Goal: Task Accomplishment & Management: Use online tool/utility

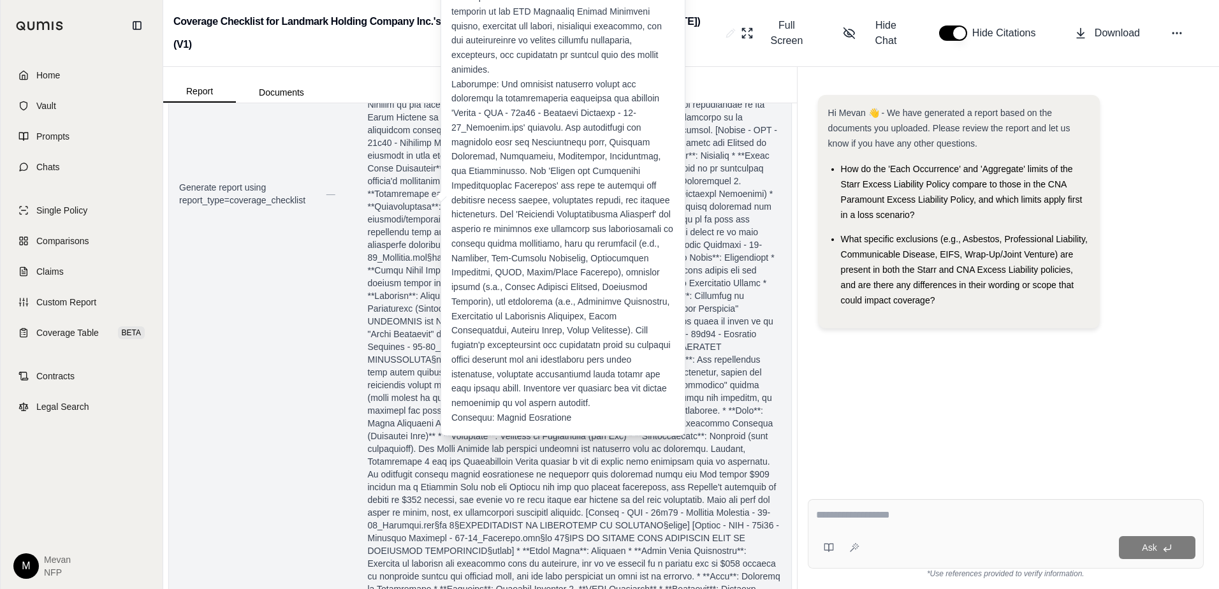
scroll to position [1426, 0]
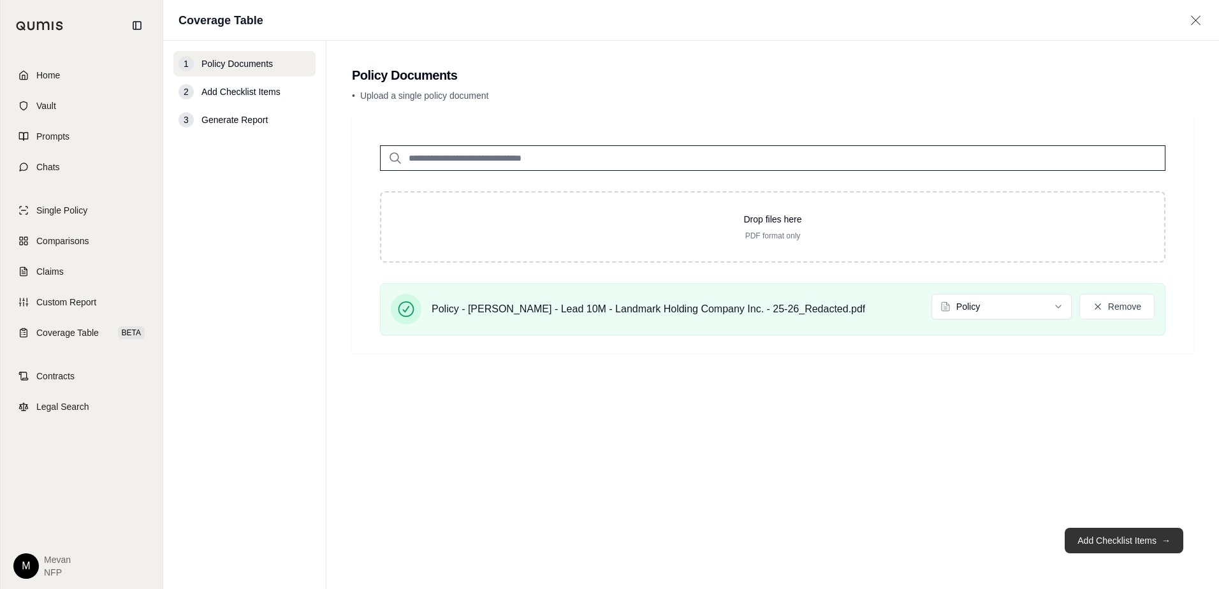
click at [1132, 548] on button "Add Checklist Items →" at bounding box center [1124, 541] width 119 height 26
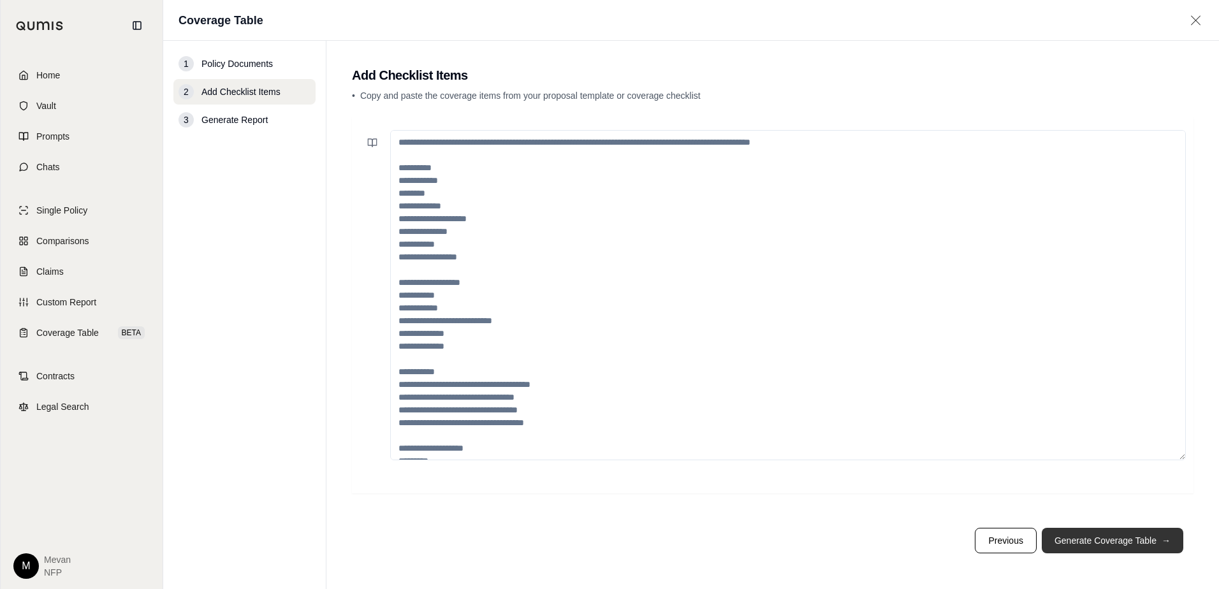
click at [1132, 548] on button "Generate Coverage Table →" at bounding box center [1113, 541] width 142 height 26
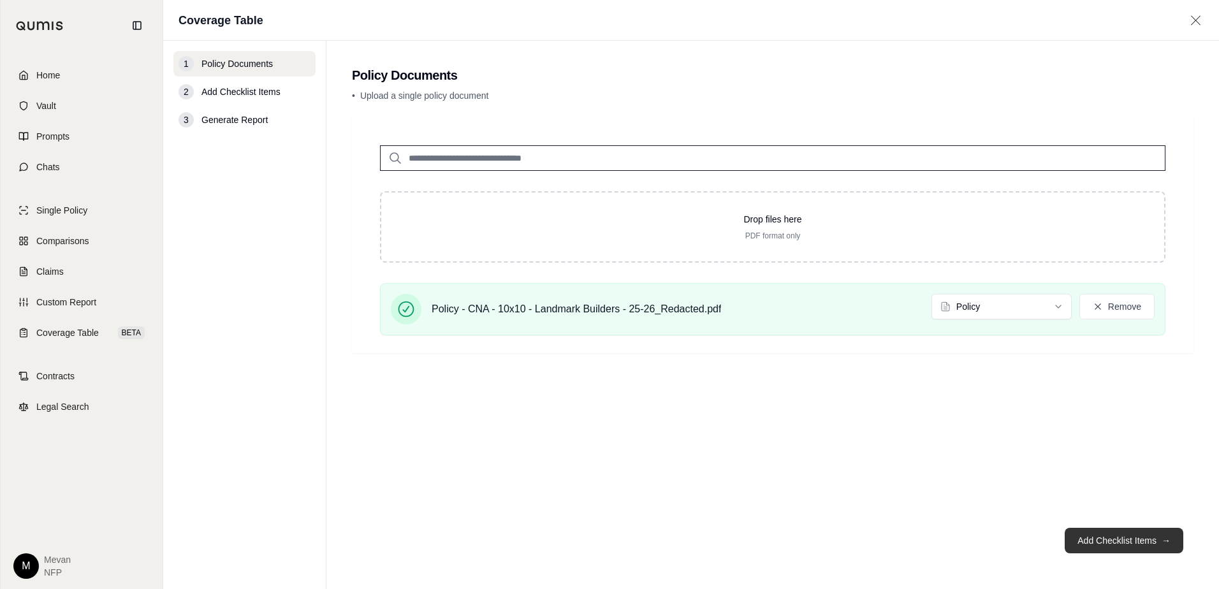
click at [1106, 549] on button "Add Checklist Items →" at bounding box center [1124, 541] width 119 height 26
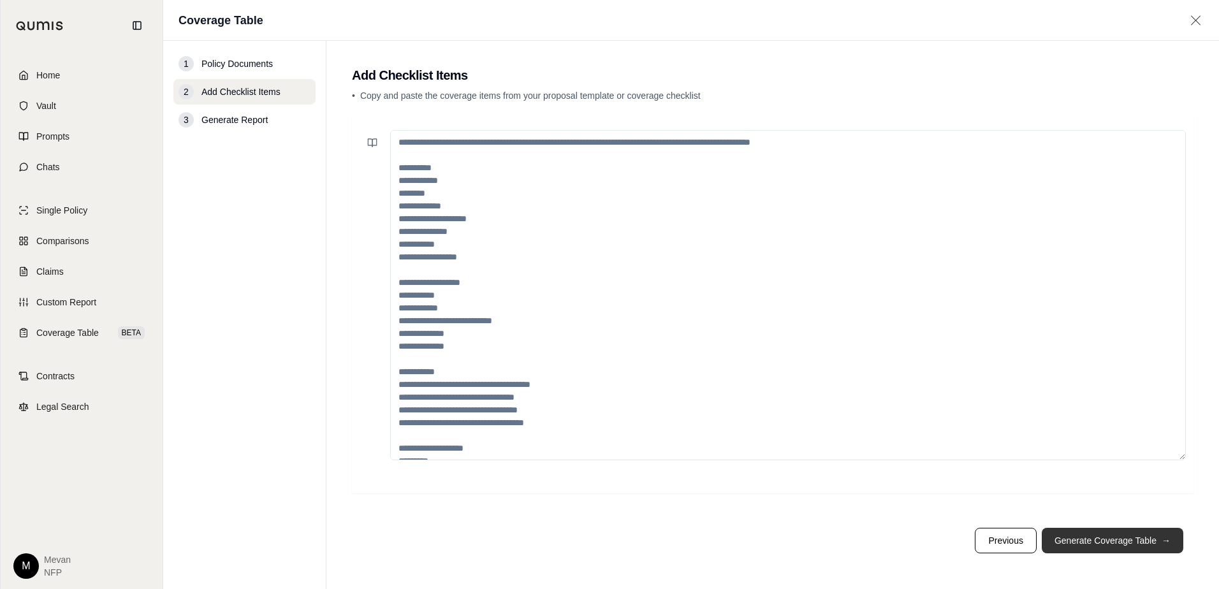
click at [1106, 549] on button "Generate Coverage Table →" at bounding box center [1113, 541] width 142 height 26
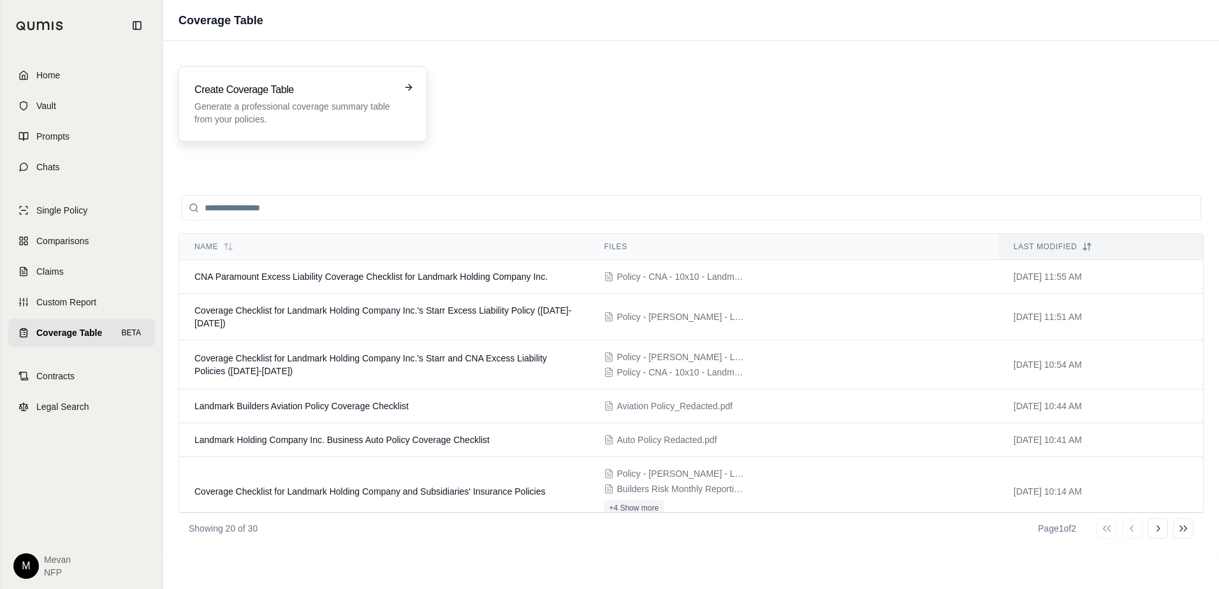
click at [281, 89] on h3 "Create Coverage Table" at bounding box center [293, 89] width 199 height 15
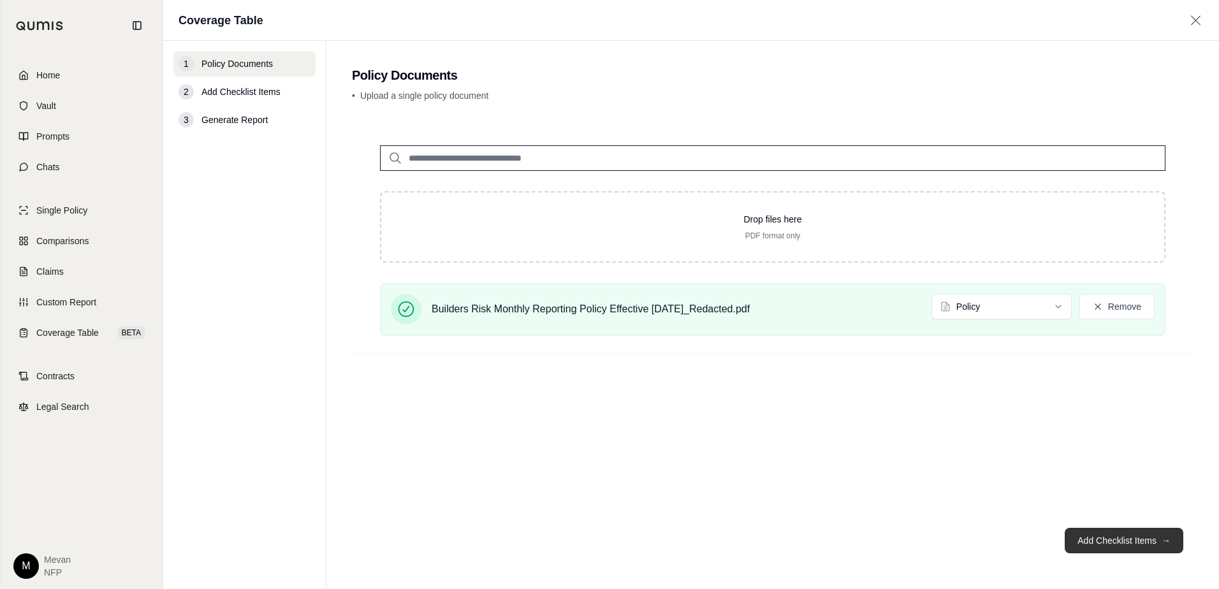
click at [1143, 540] on button "Add Checklist Items →" at bounding box center [1124, 541] width 119 height 26
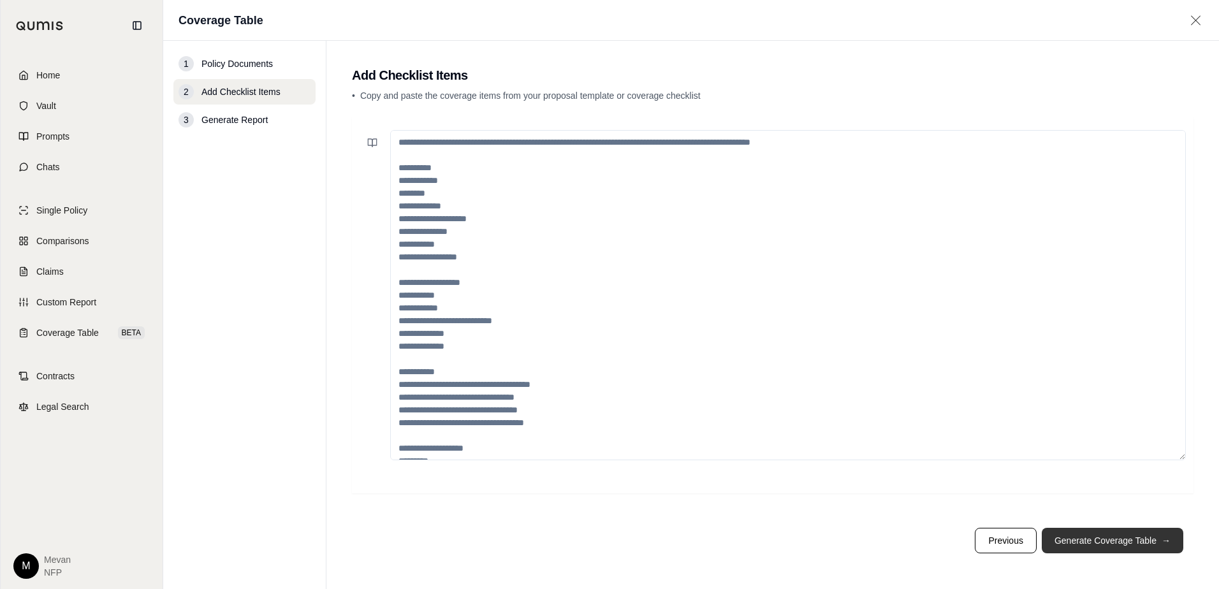
click at [1143, 540] on button "Generate Coverage Table →" at bounding box center [1113, 541] width 142 height 26
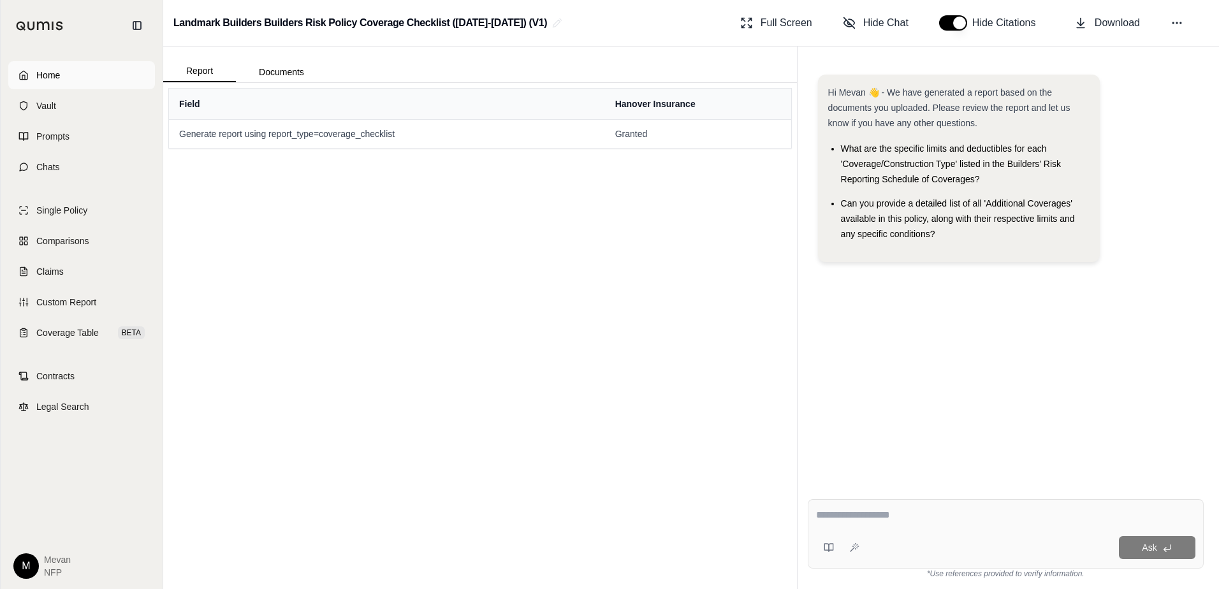
click at [109, 80] on link "Home" at bounding box center [81, 75] width 147 height 28
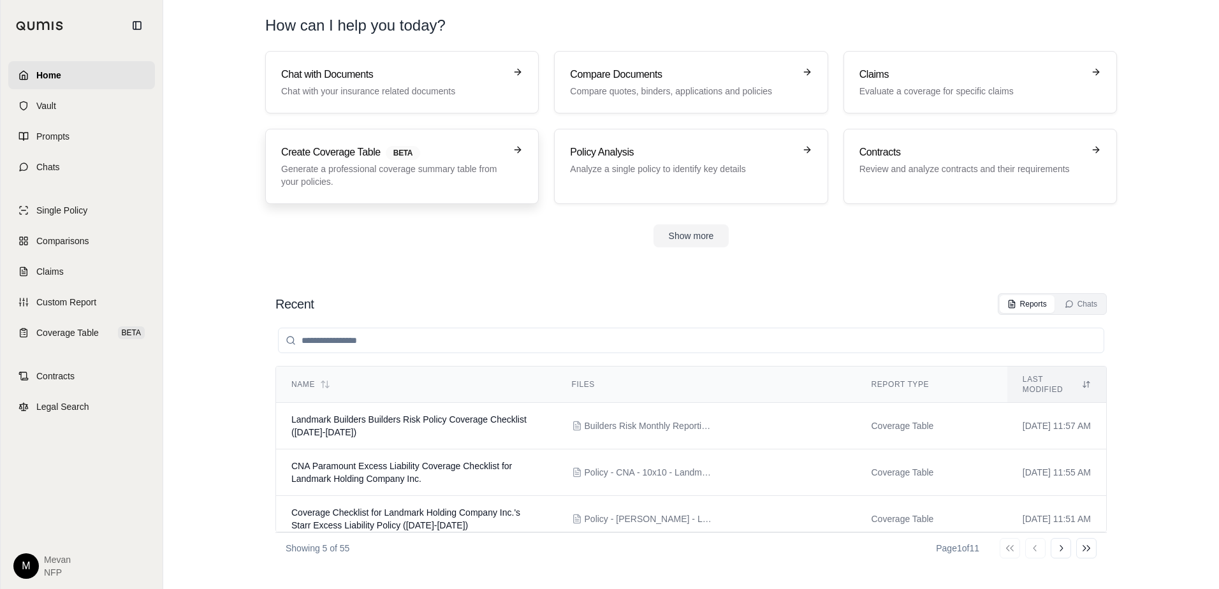
click at [420, 175] on p "Generate a professional coverage summary table from your policies." at bounding box center [393, 176] width 224 height 26
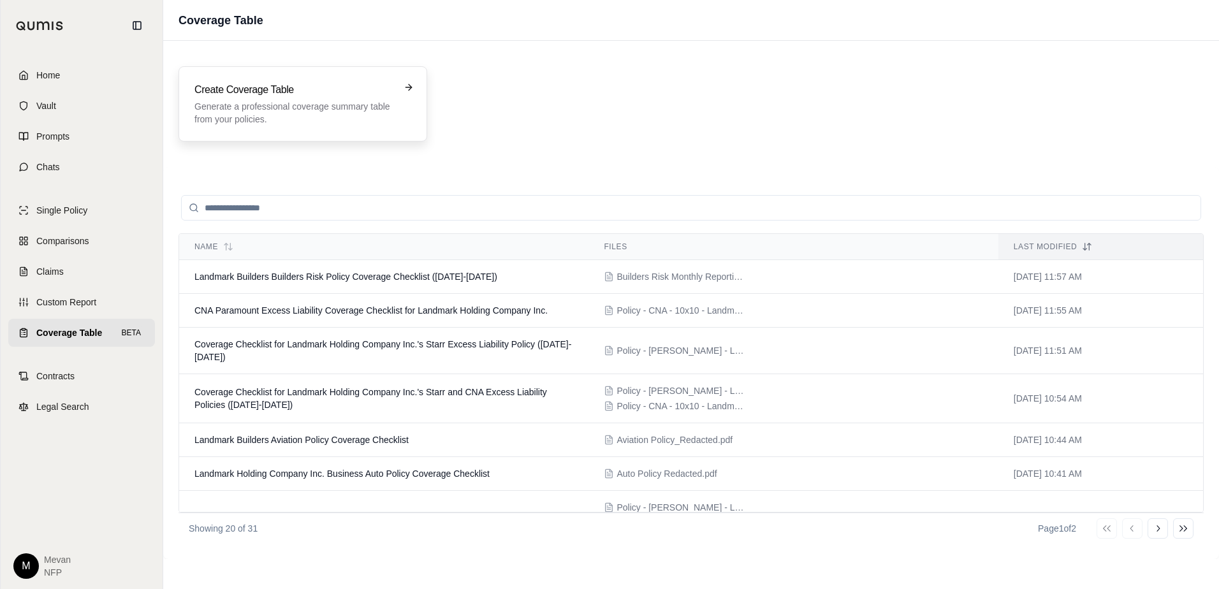
click at [308, 124] on p "Generate a professional coverage summary table from your policies." at bounding box center [293, 113] width 199 height 26
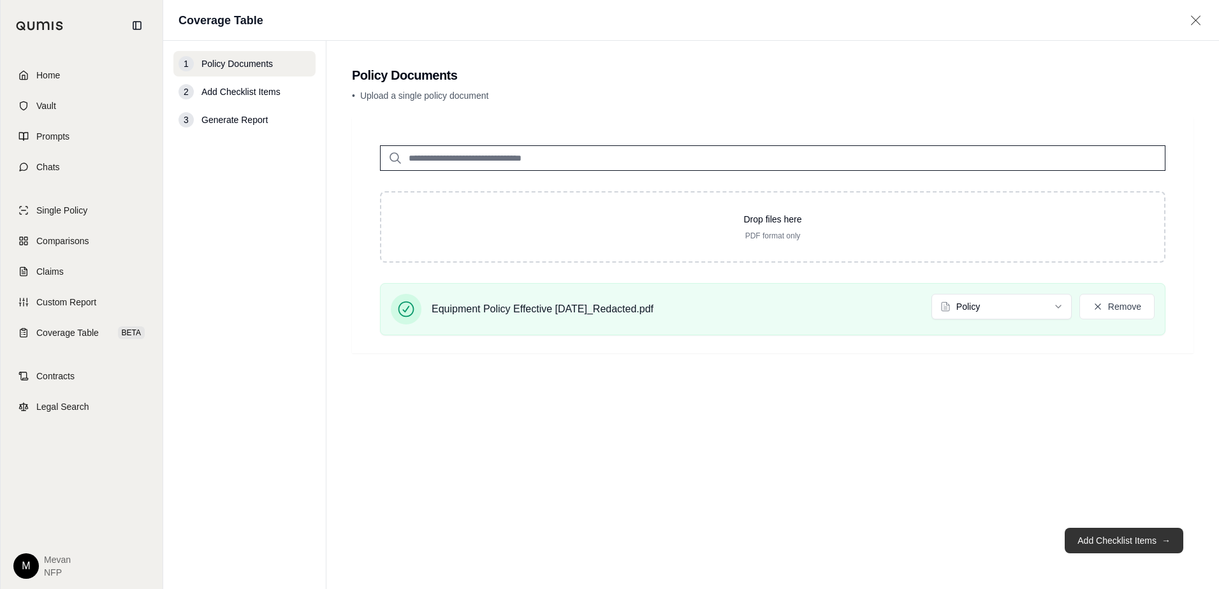
click at [1097, 538] on button "Add Checklist Items →" at bounding box center [1124, 541] width 119 height 26
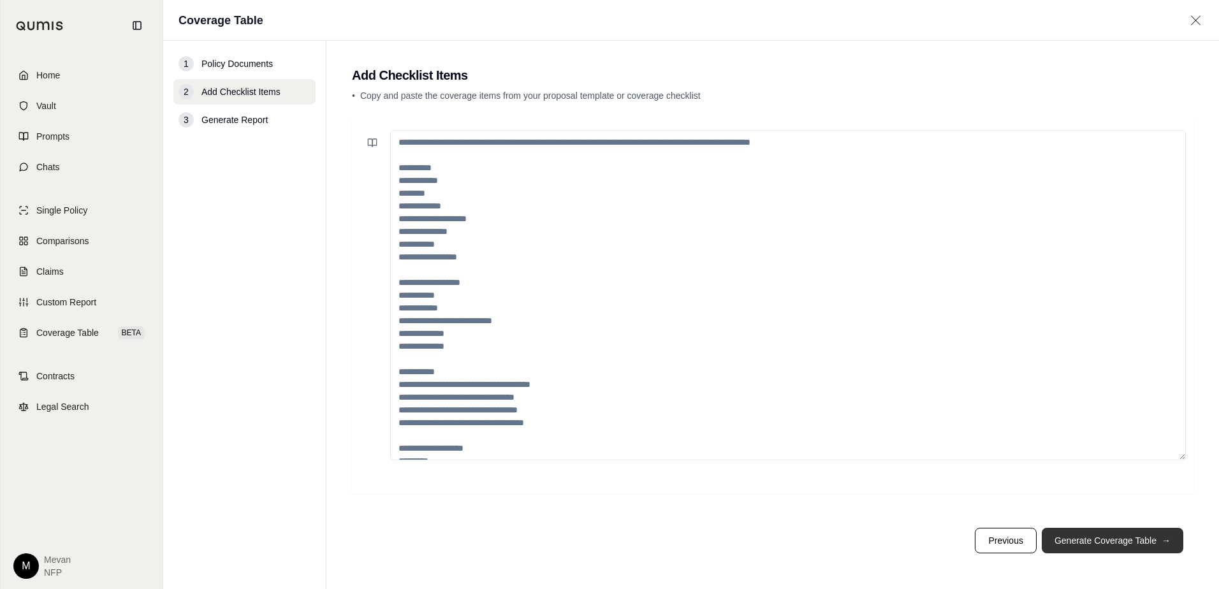
click at [1097, 538] on button "Generate Coverage Table →" at bounding box center [1113, 541] width 142 height 26
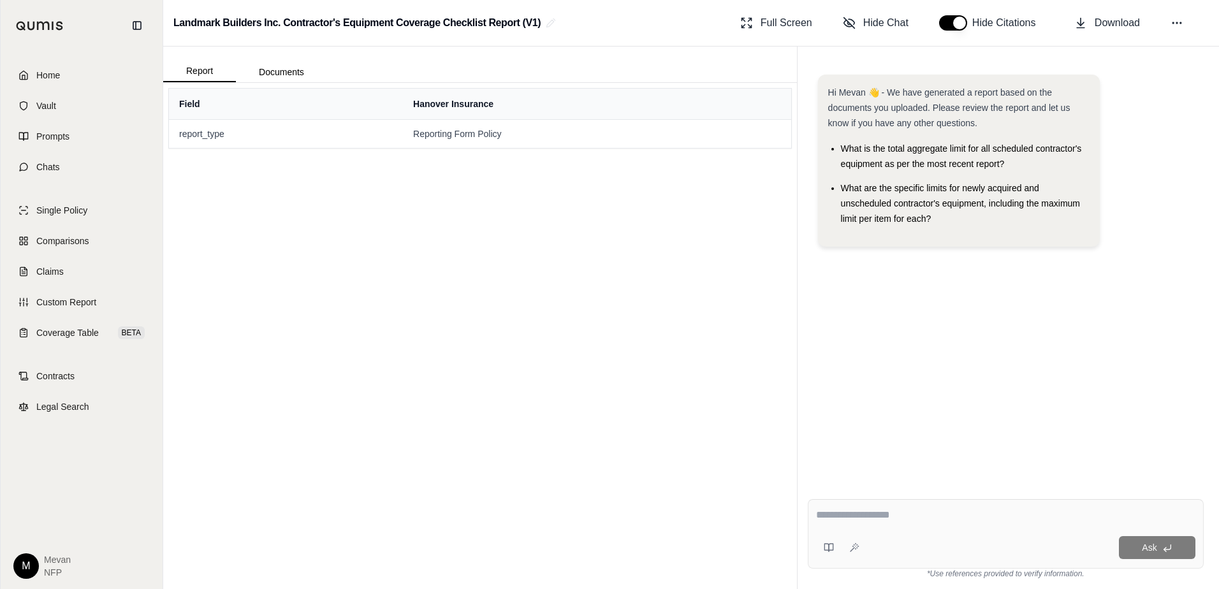
click at [415, 112] on th "Hanover Insurance" at bounding box center [597, 104] width 388 height 31
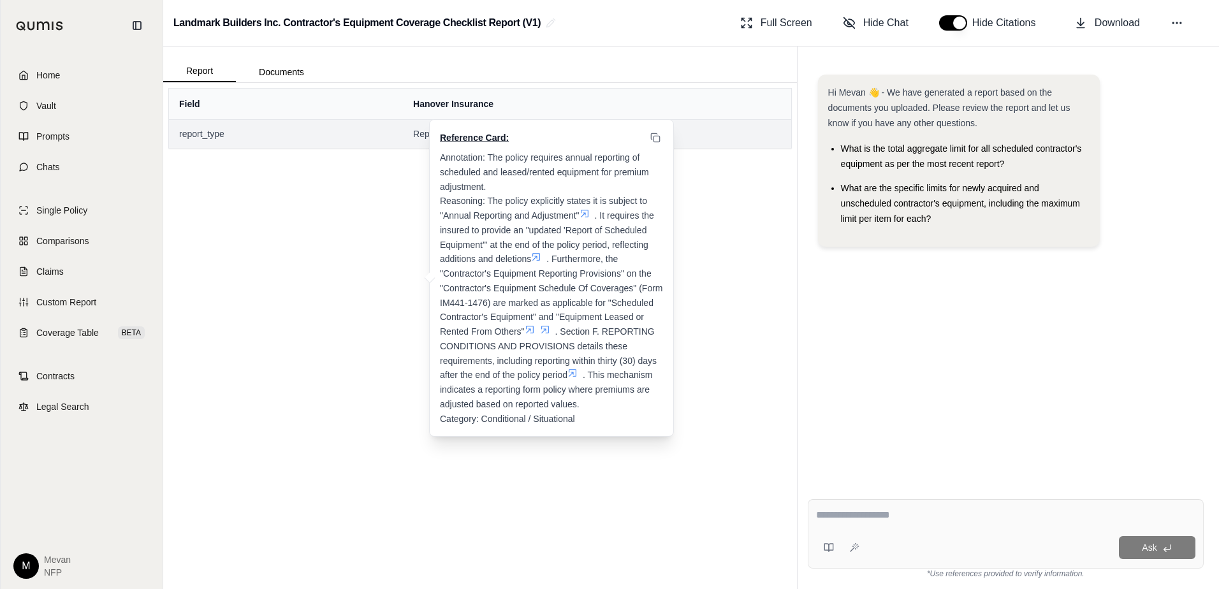
click at [425, 133] on span "Reporting Form Policy" at bounding box center [597, 134] width 368 height 13
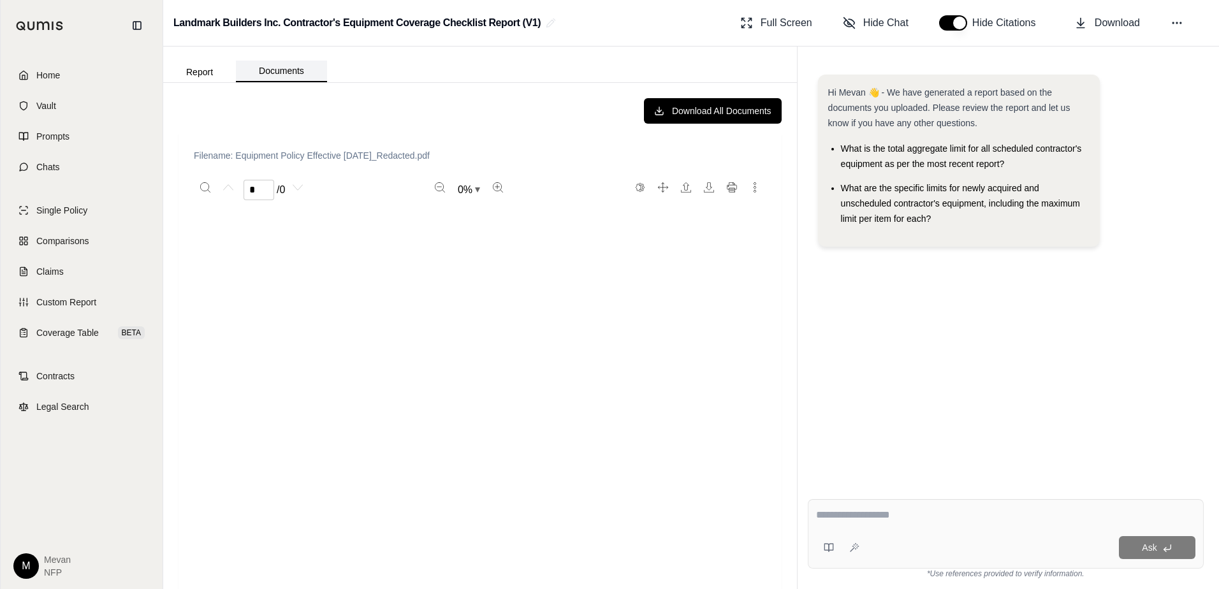
click at [276, 78] on button "Documents" at bounding box center [281, 72] width 91 height 22
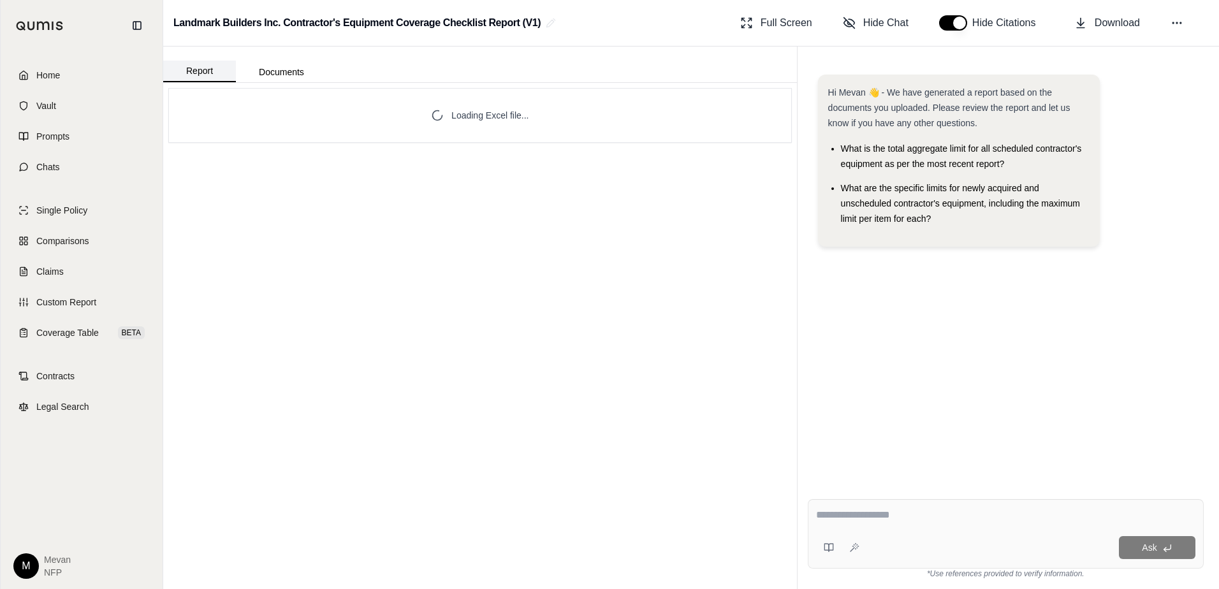
click at [202, 62] on button "Report" at bounding box center [199, 72] width 73 height 22
click at [902, 504] on div "Ask" at bounding box center [1006, 533] width 396 height 69
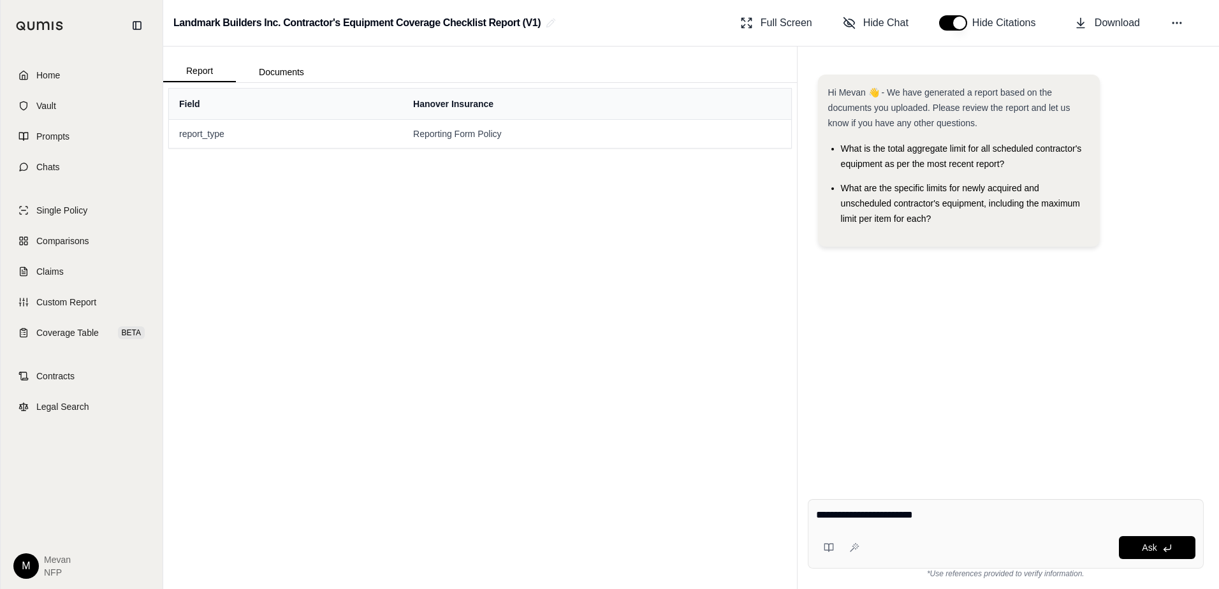
type textarea "**********"
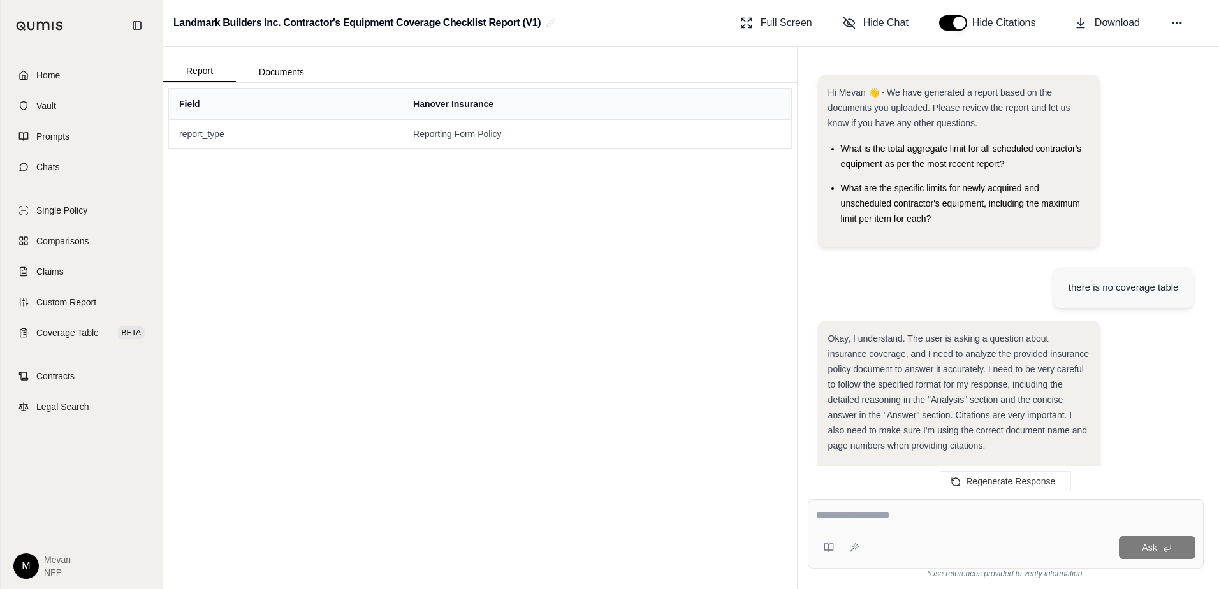
scroll to position [2029, 0]
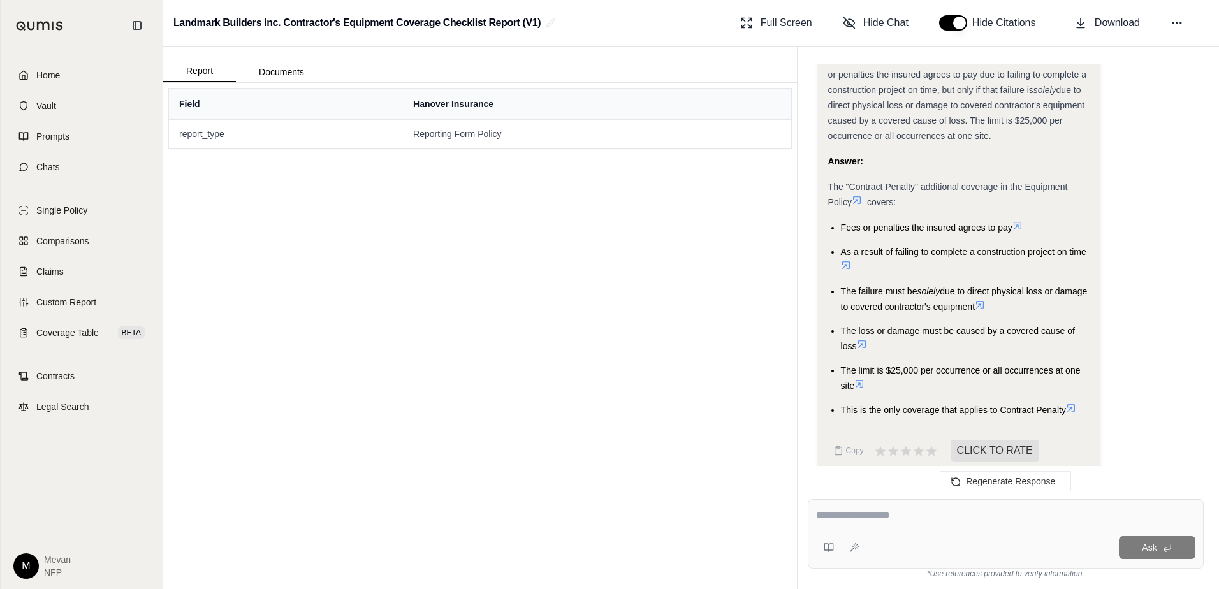
click at [895, 520] on textarea at bounding box center [1005, 515] width 379 height 15
type textarea "**********"
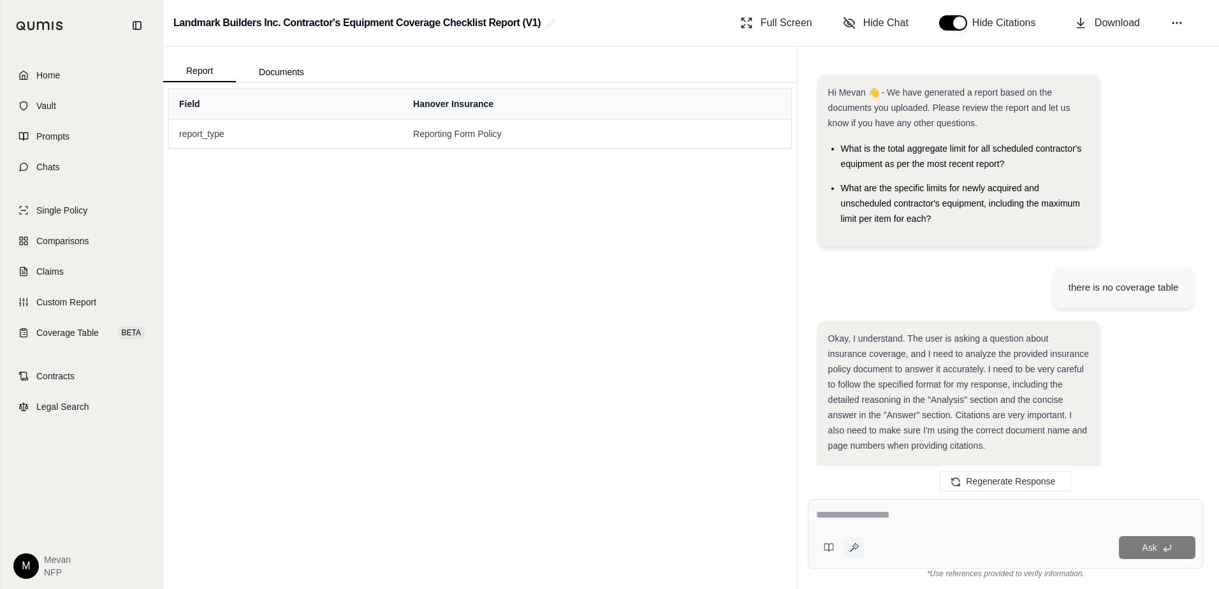
scroll to position [2695, 0]
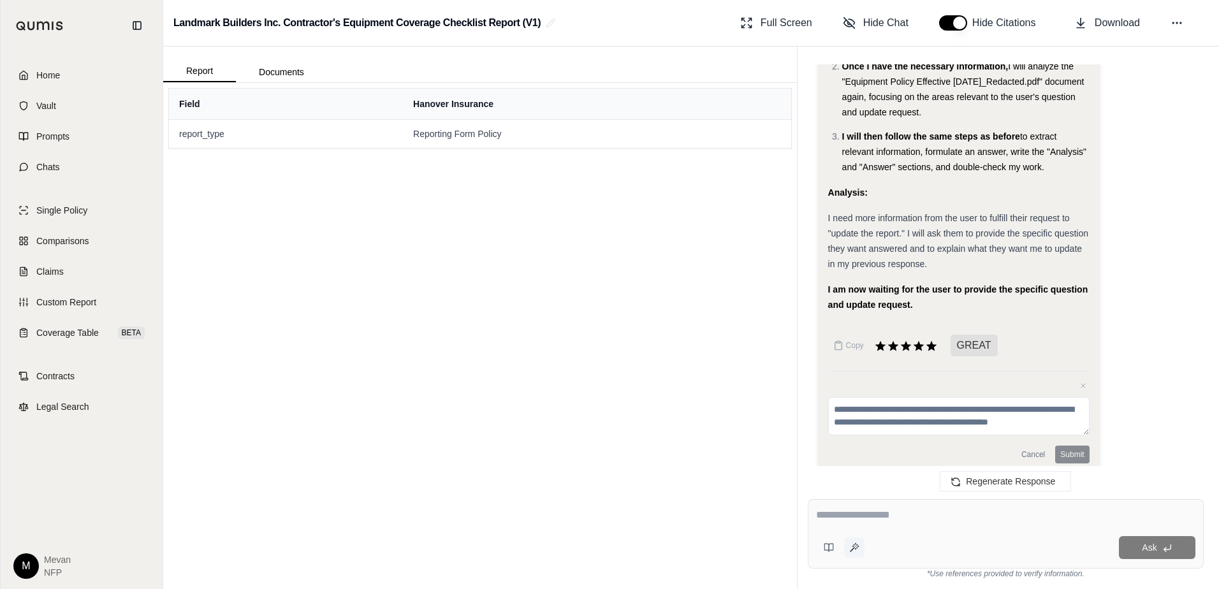
click at [856, 550] on icon at bounding box center [854, 548] width 10 height 10
type textarea "**********"
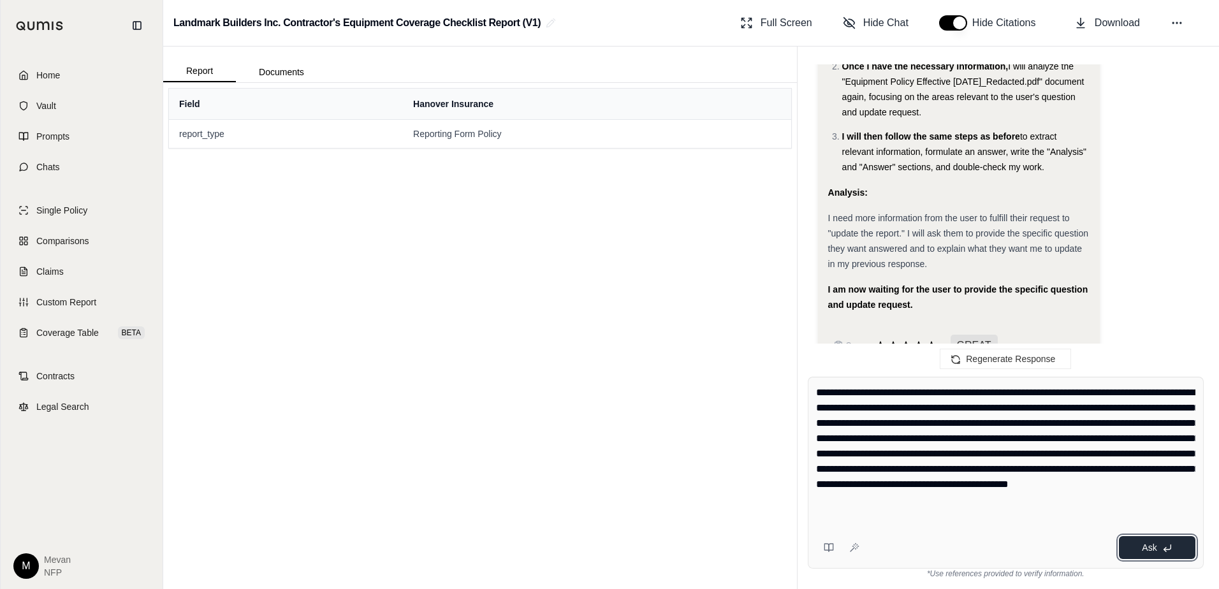
click at [1174, 544] on button "Ask" at bounding box center [1157, 547] width 77 height 23
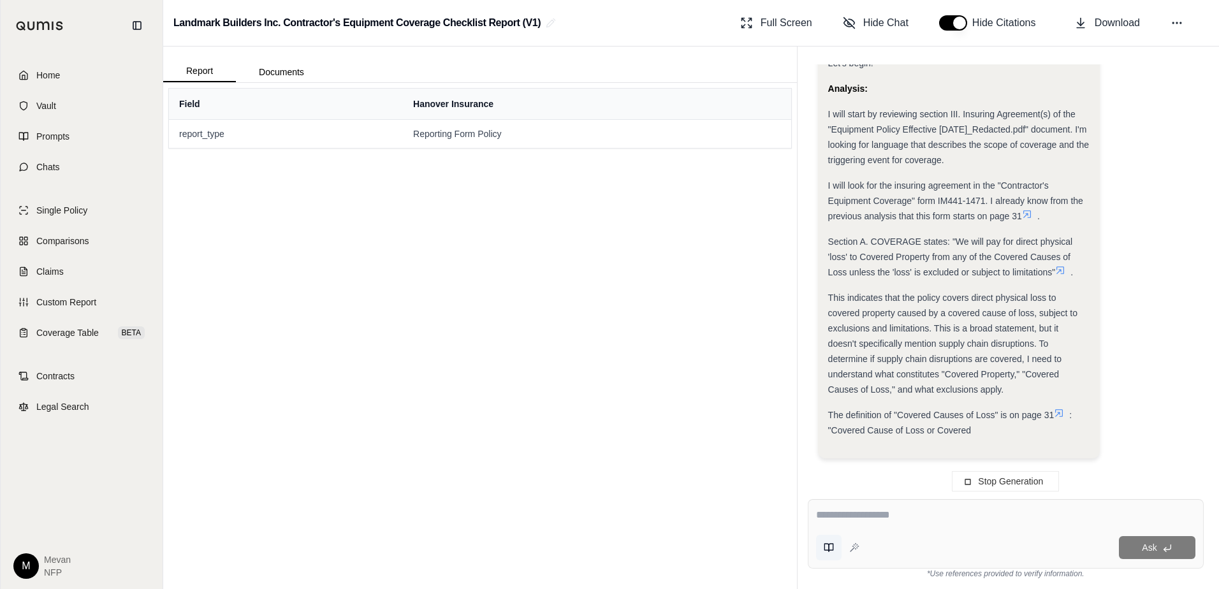
click at [825, 553] on button at bounding box center [829, 548] width 26 height 26
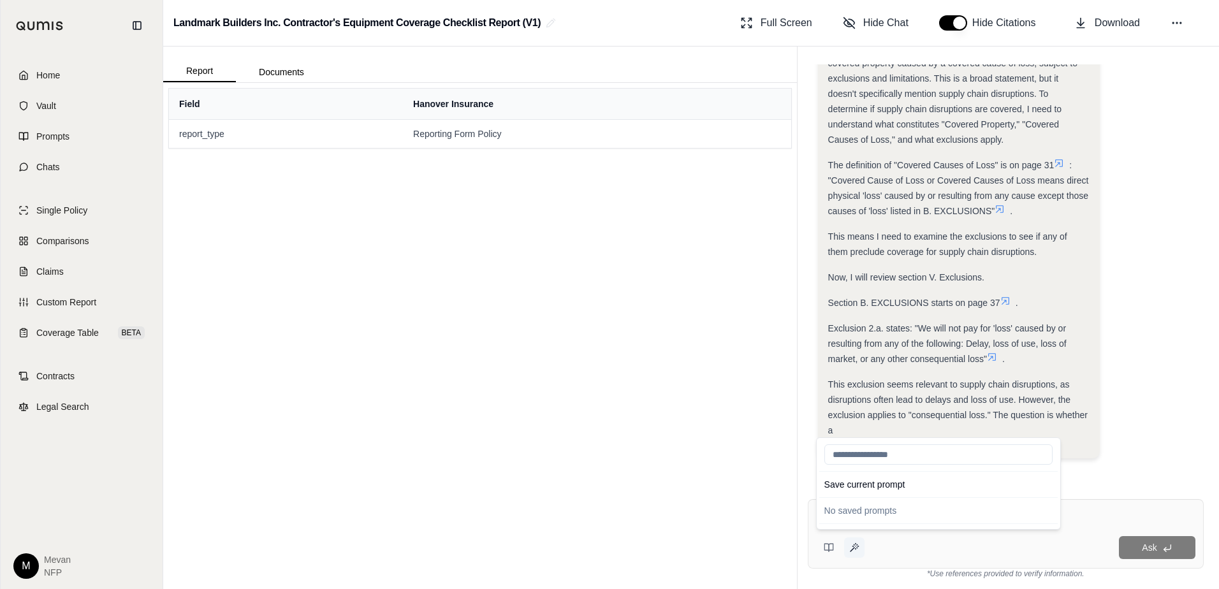
click at [851, 549] on icon at bounding box center [854, 548] width 10 height 10
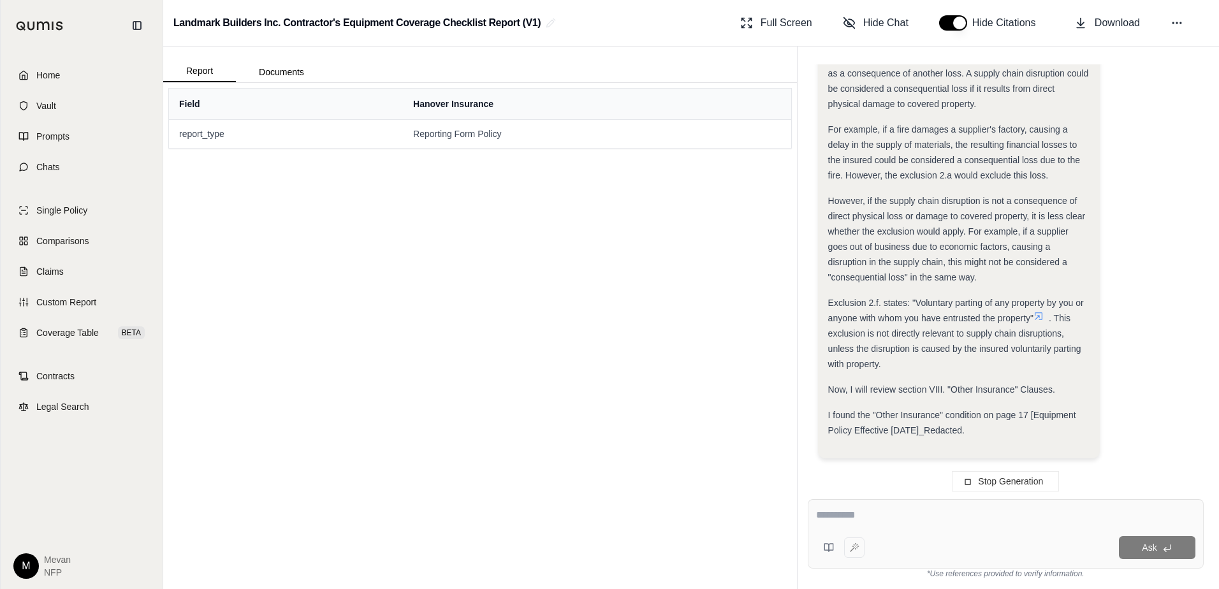
click at [596, 242] on div "Field Hanover Insurance report_type Reporting Form Policy" at bounding box center [480, 336] width 634 height 506
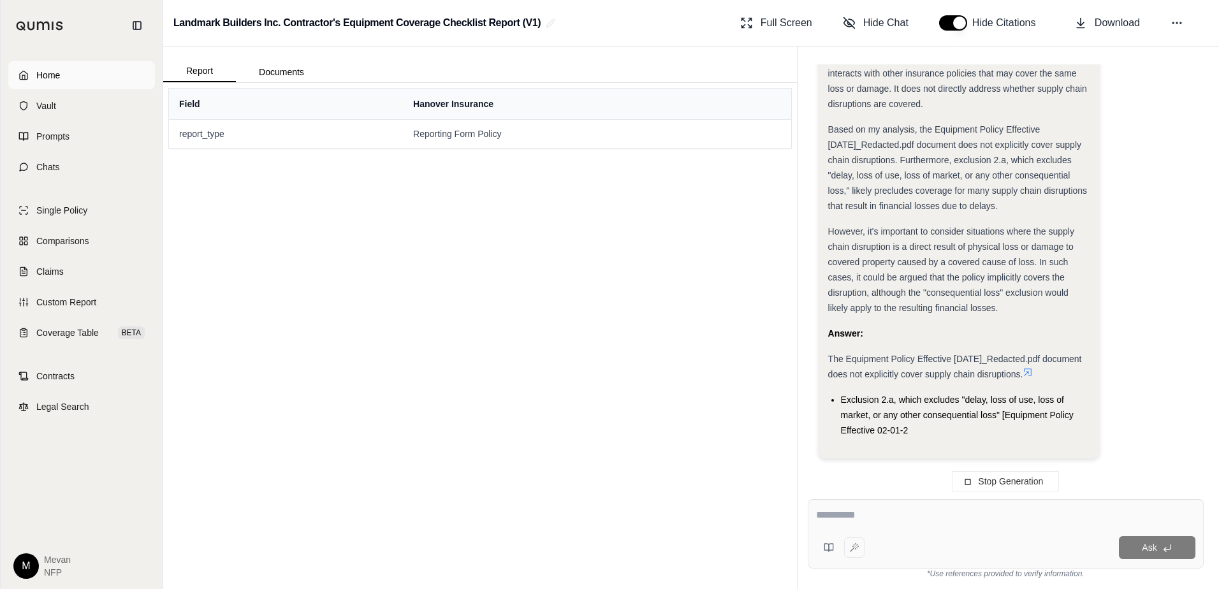
type textarea "**********"
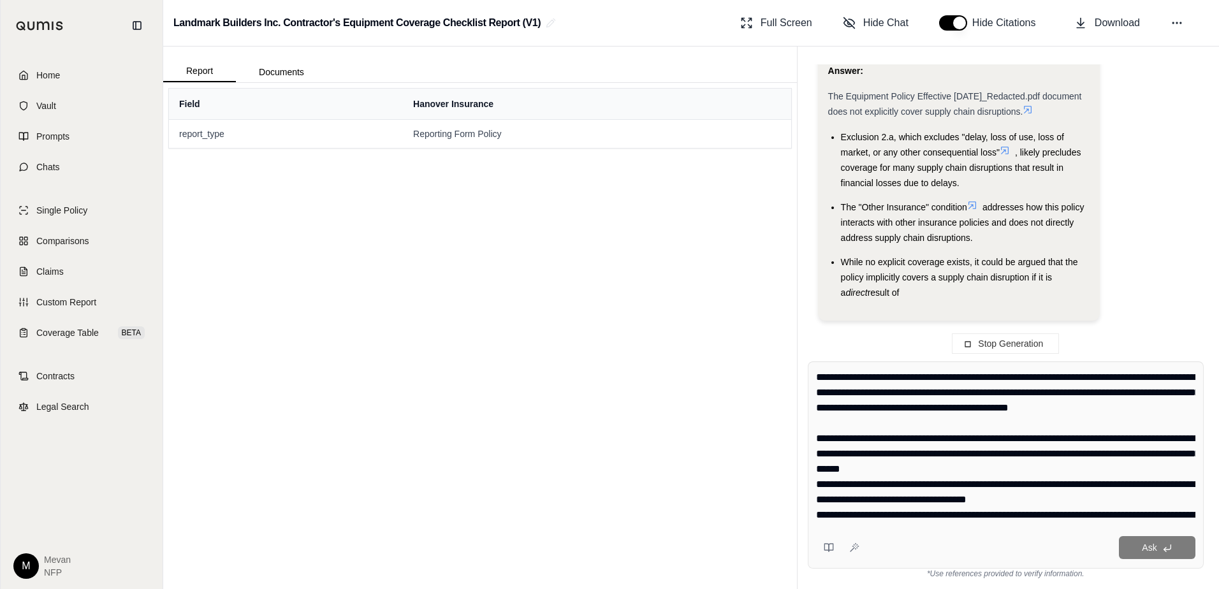
scroll to position [4980, 0]
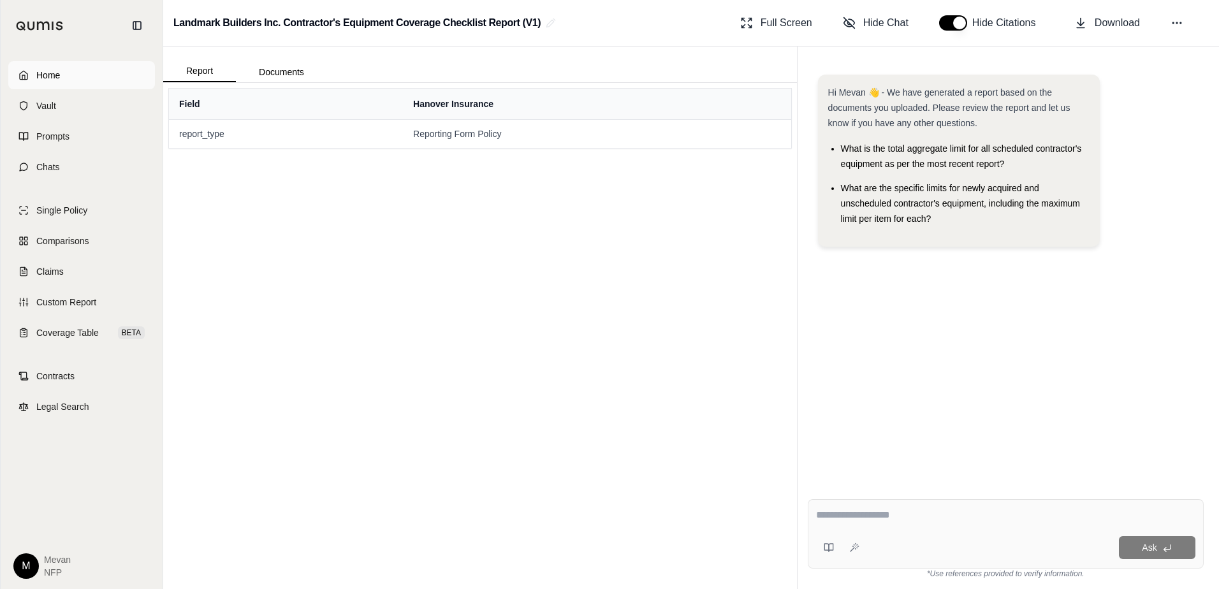
click at [89, 73] on link "Home" at bounding box center [81, 75] width 147 height 28
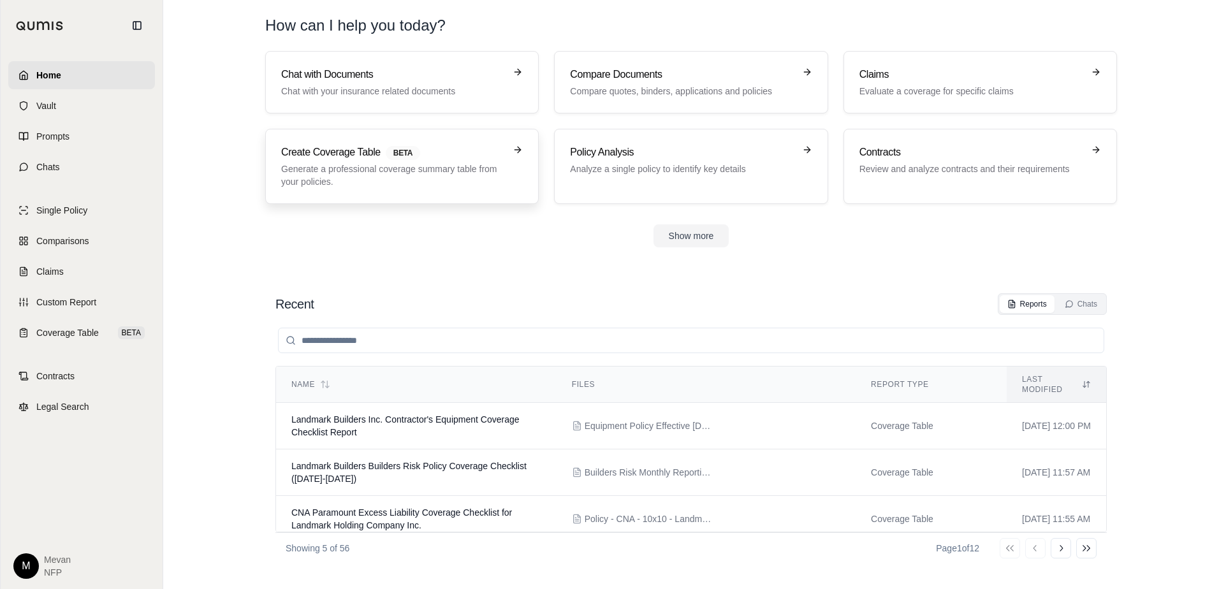
click at [408, 159] on span "BETA" at bounding box center [403, 153] width 34 height 14
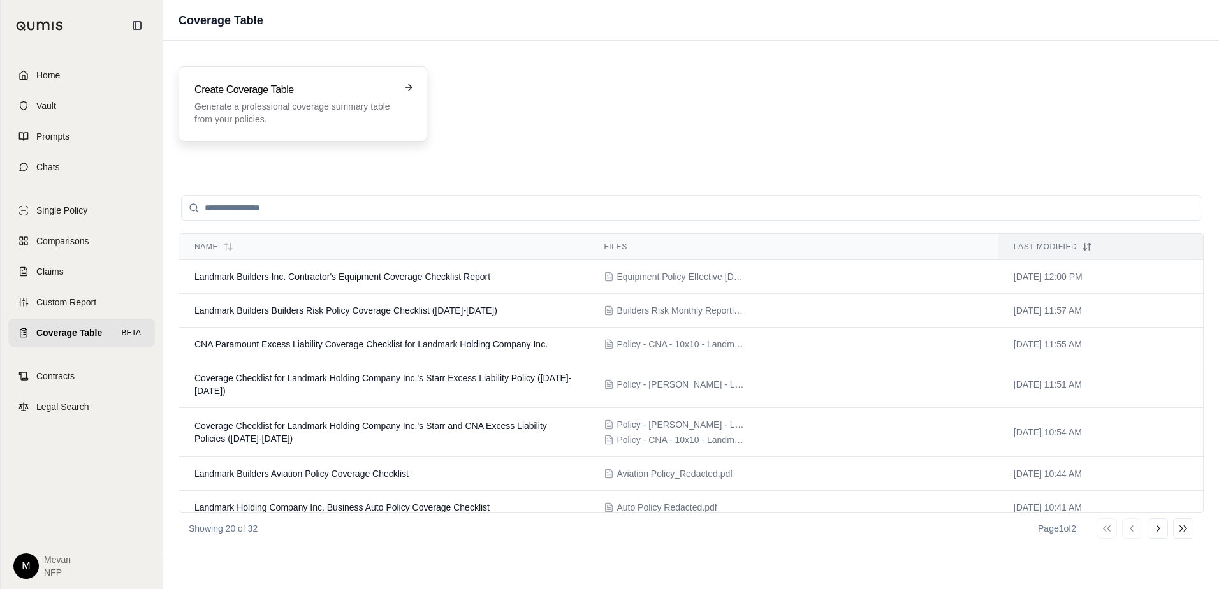
click at [312, 99] on div "Create Coverage Table Generate a professional coverage summary table from your …" at bounding box center [293, 103] width 199 height 43
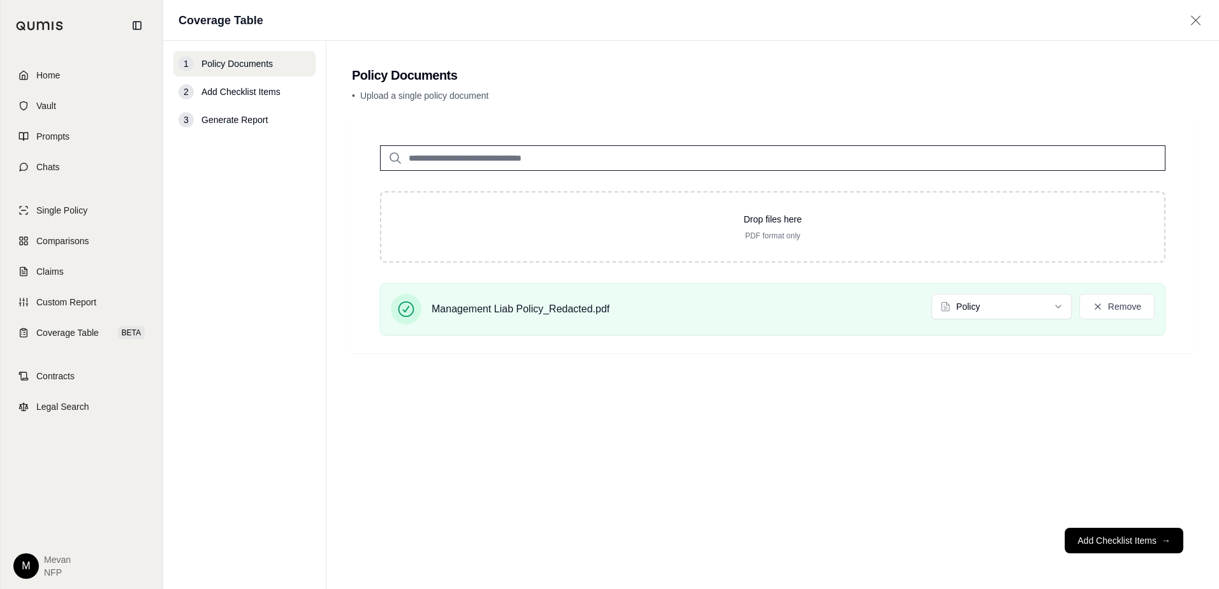
click at [1117, 541] on button "Add Checklist Items →" at bounding box center [1124, 541] width 119 height 26
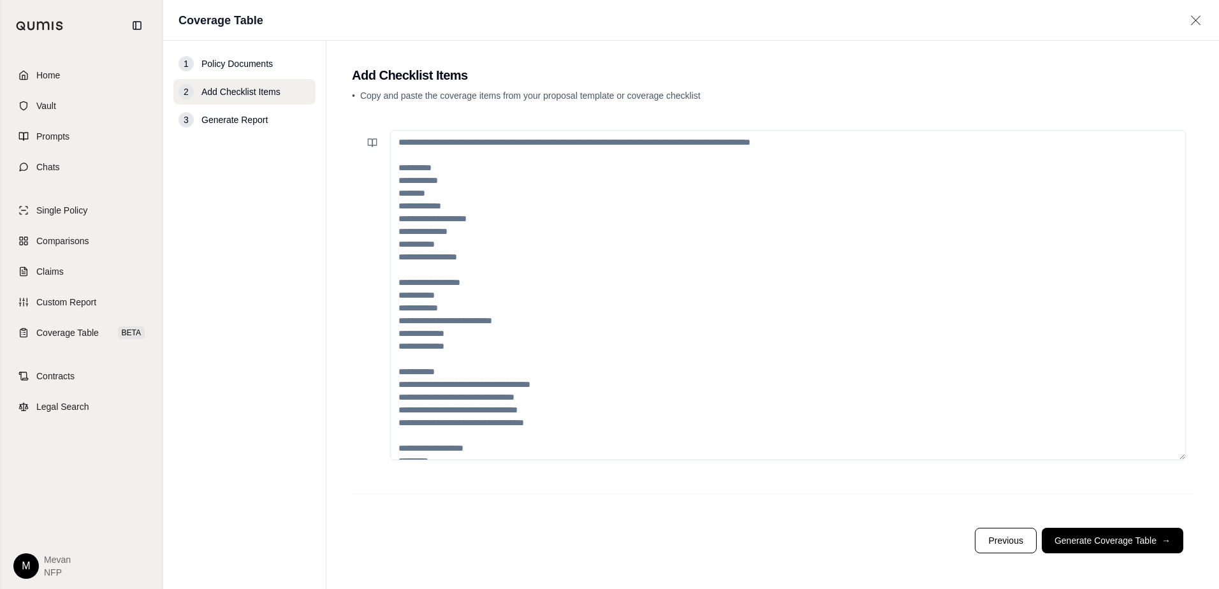
click at [1117, 541] on button "Generate Coverage Table →" at bounding box center [1113, 541] width 142 height 26
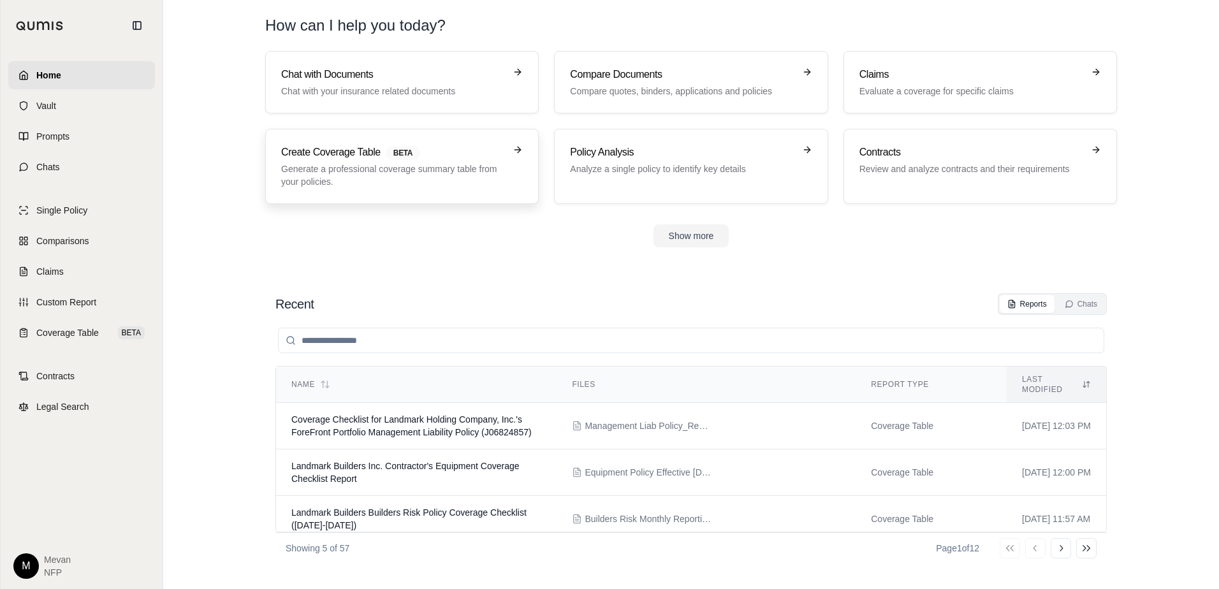
click at [353, 173] on p "Generate a professional coverage summary table from your policies." at bounding box center [393, 176] width 224 height 26
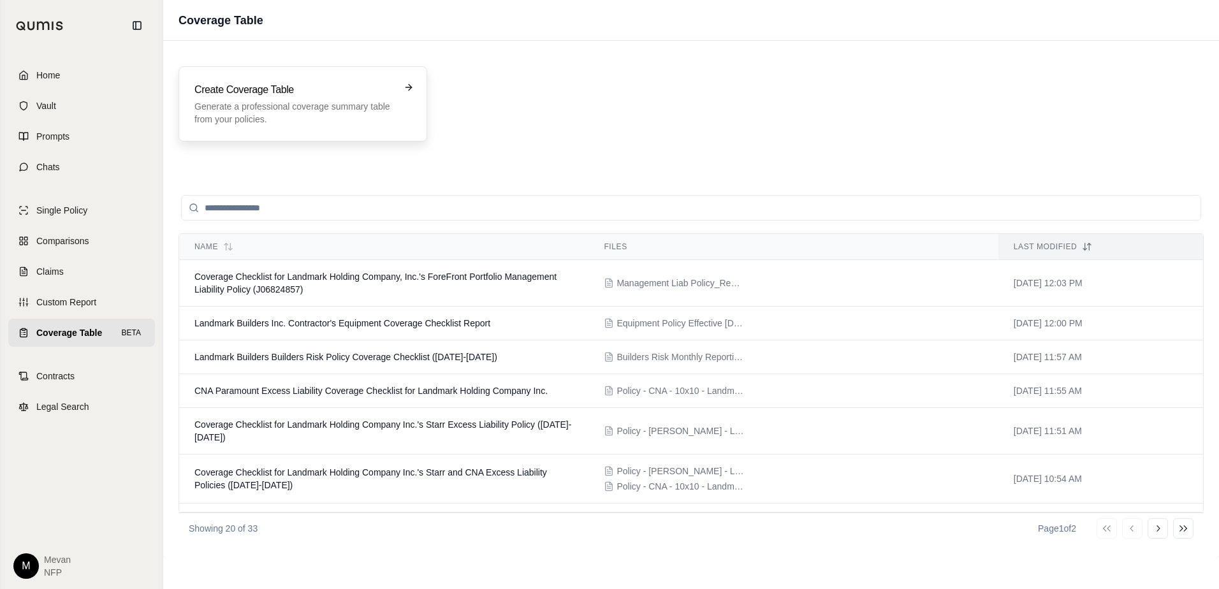
click at [275, 101] on p "Generate a professional coverage summary table from your policies." at bounding box center [293, 113] width 199 height 26
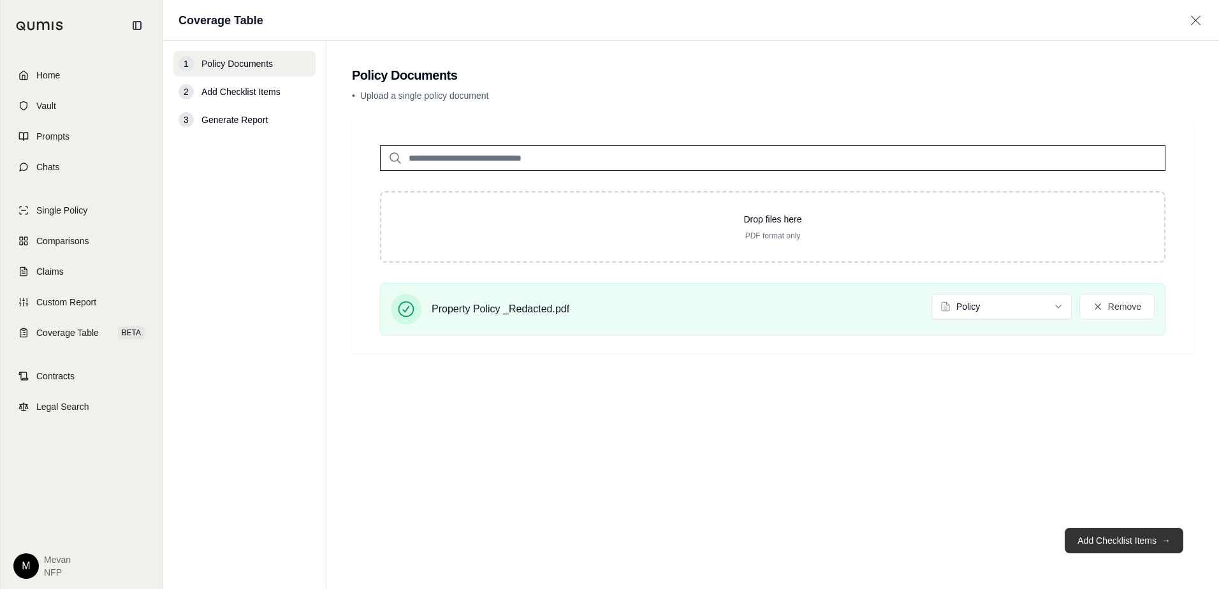
click at [1124, 550] on button "Add Checklist Items →" at bounding box center [1124, 541] width 119 height 26
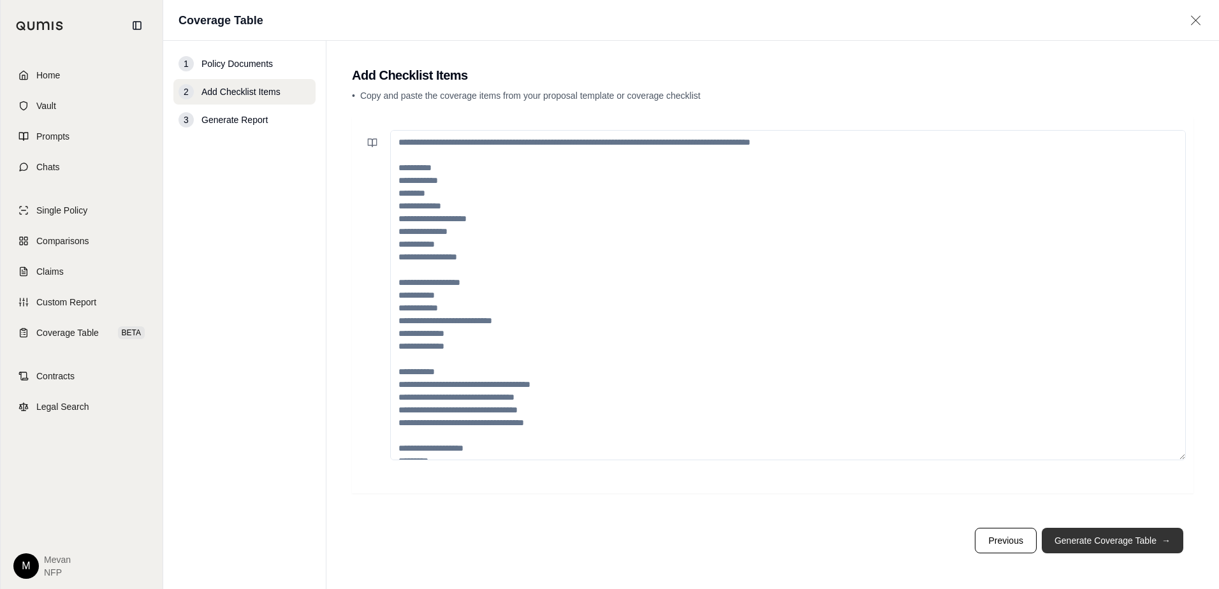
click at [1124, 550] on button "Generate Coverage Table →" at bounding box center [1113, 541] width 142 height 26
